Goal: Entertainment & Leisure: Consume media (video, audio)

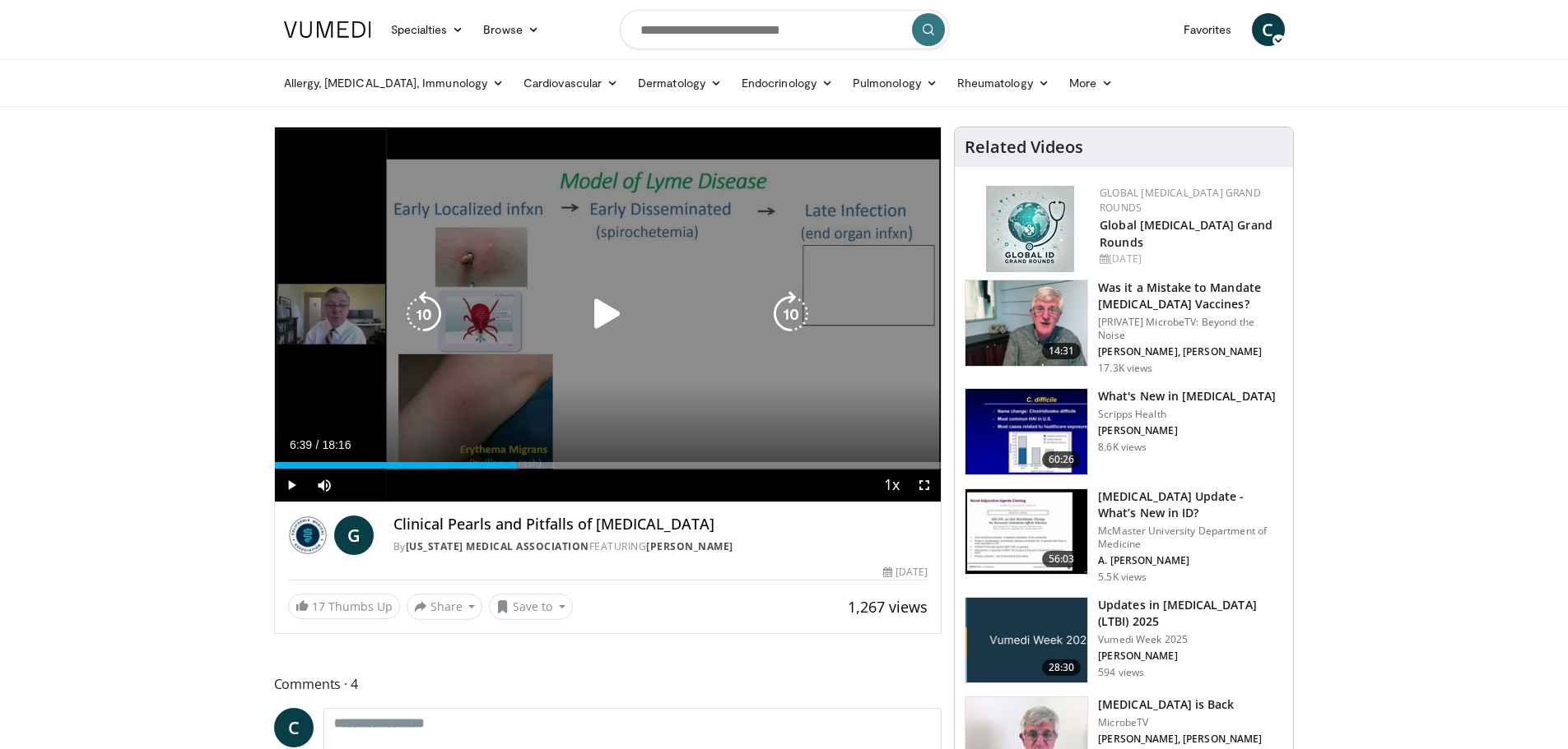
click at [600, 316] on icon "Video Player" at bounding box center [607, 314] width 46 height 46
click at [607, 322] on icon "Video Player" at bounding box center [607, 314] width 46 height 46
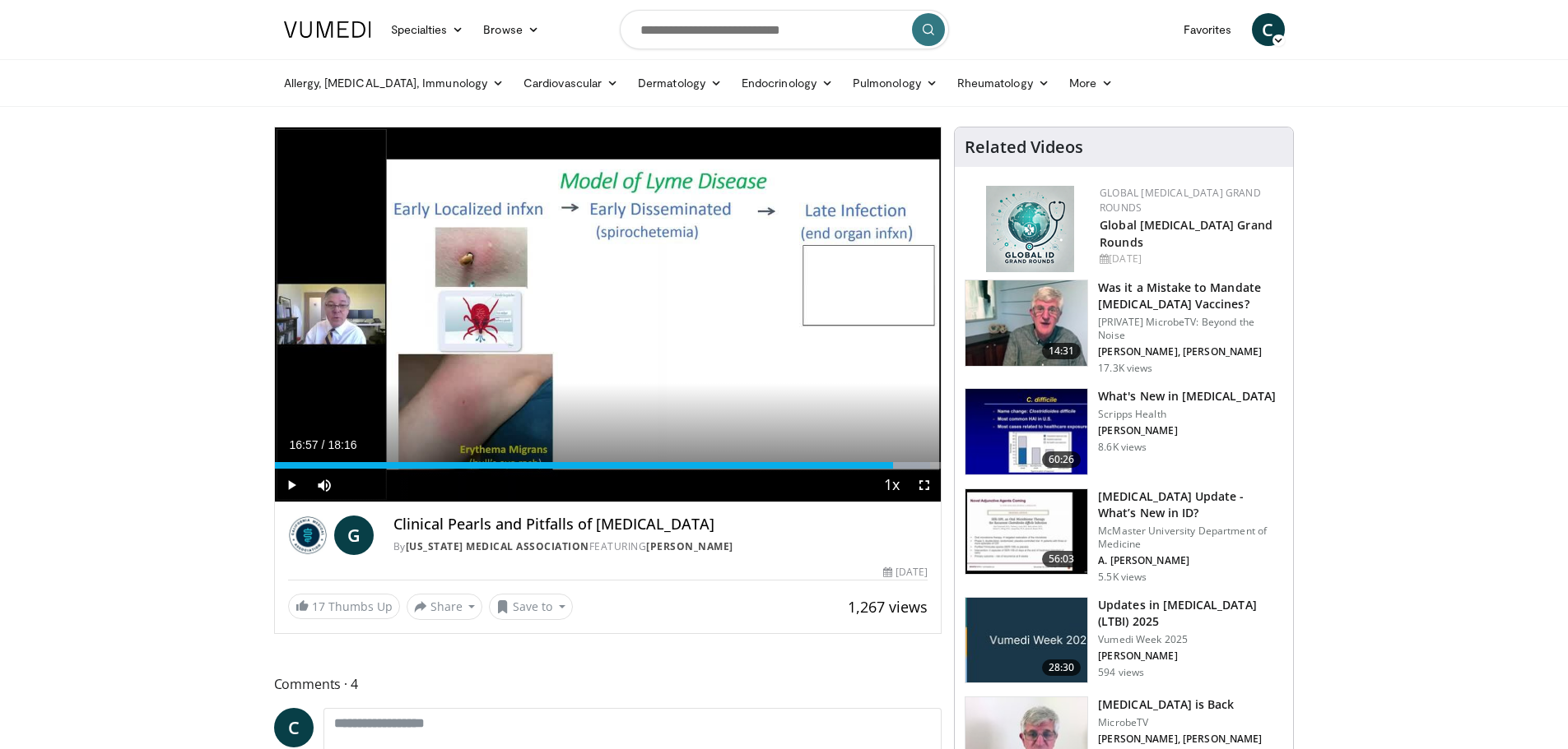
click at [607, 322] on div "10 seconds Tap to unmute" at bounding box center [608, 314] width 667 height 374
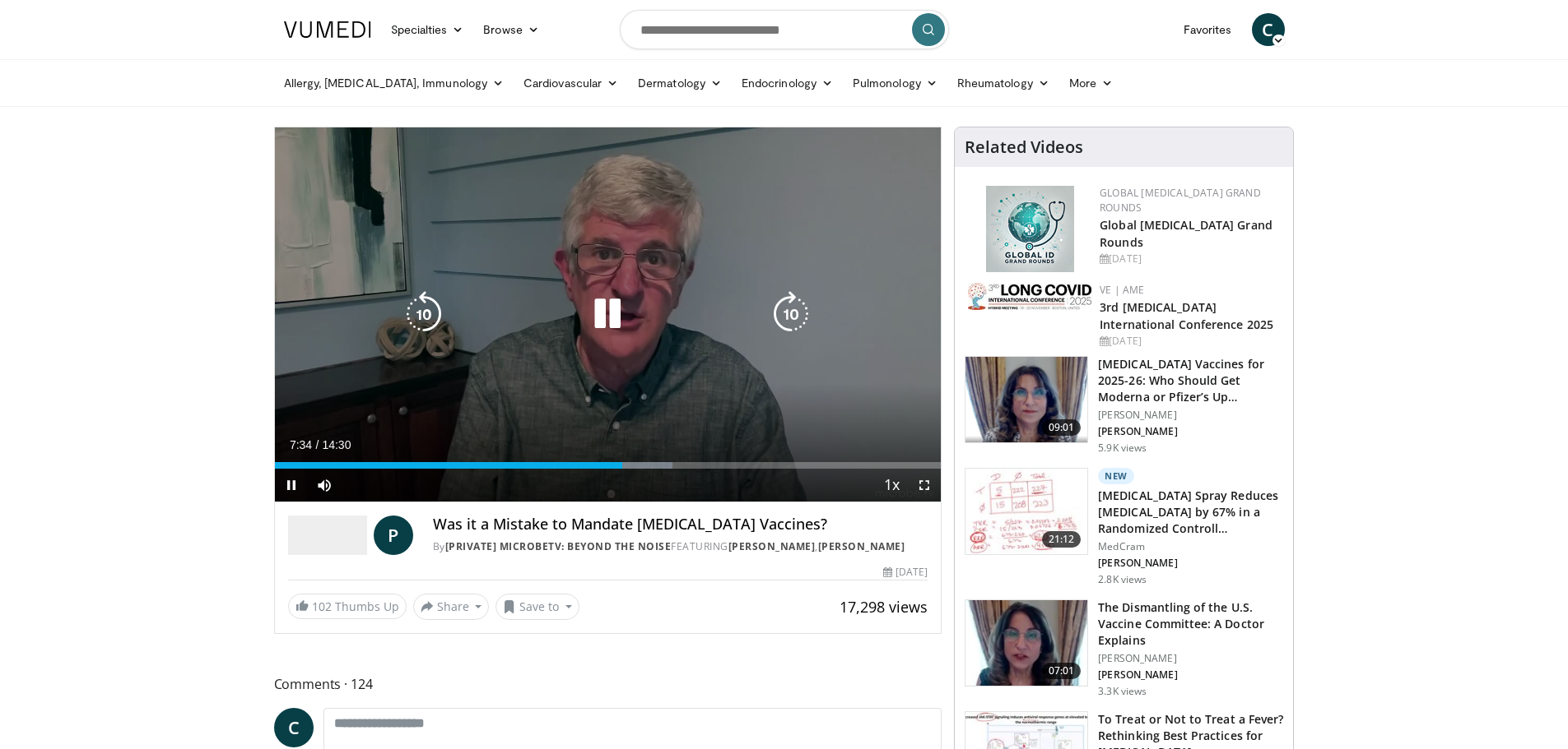
click at [599, 314] on icon "Video Player" at bounding box center [607, 314] width 46 height 46
